Goal: Browse casually: Explore the website without a specific task or goal

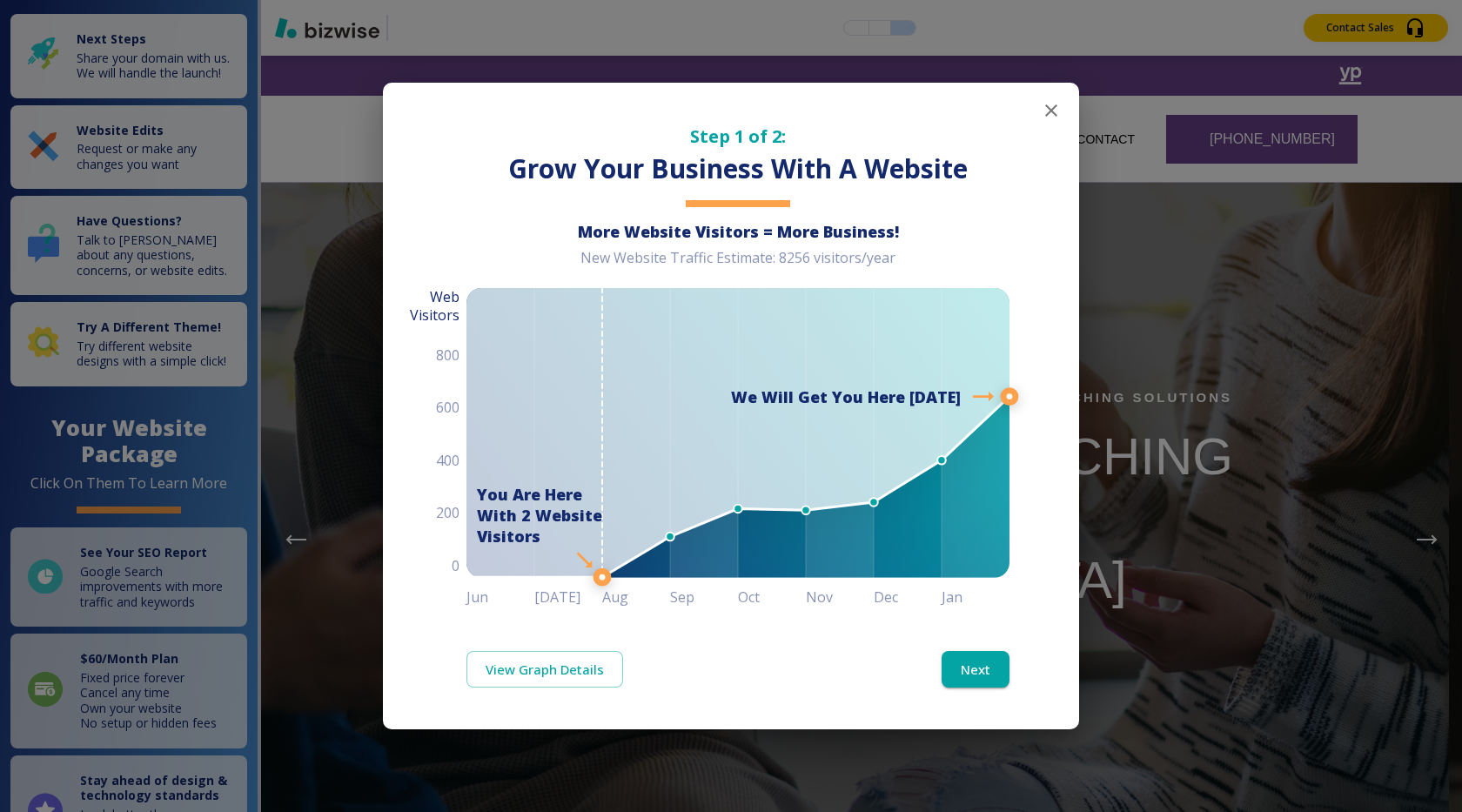
click at [1054, 115] on icon "button" at bounding box center [1051, 110] width 21 height 21
